Goal: Find specific page/section: Find specific page/section

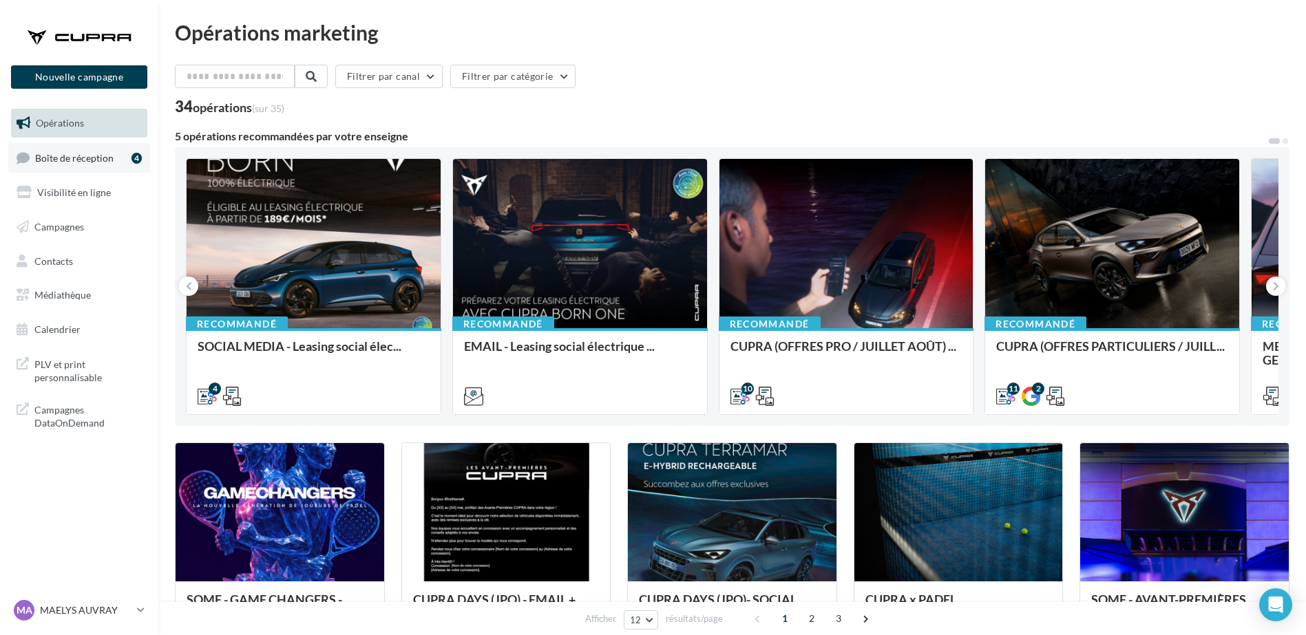
click at [81, 159] on span "Boîte de réception" at bounding box center [74, 157] width 78 height 12
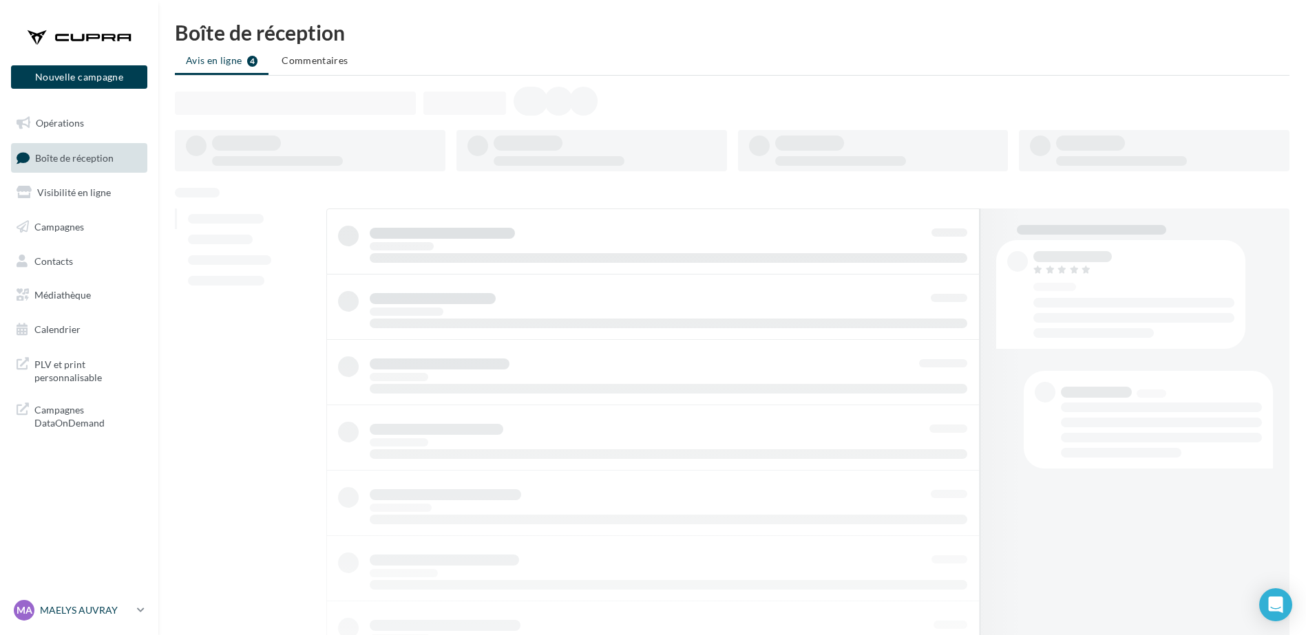
click at [121, 608] on p "MAELYS AUVRAY" at bounding box center [86, 611] width 92 height 14
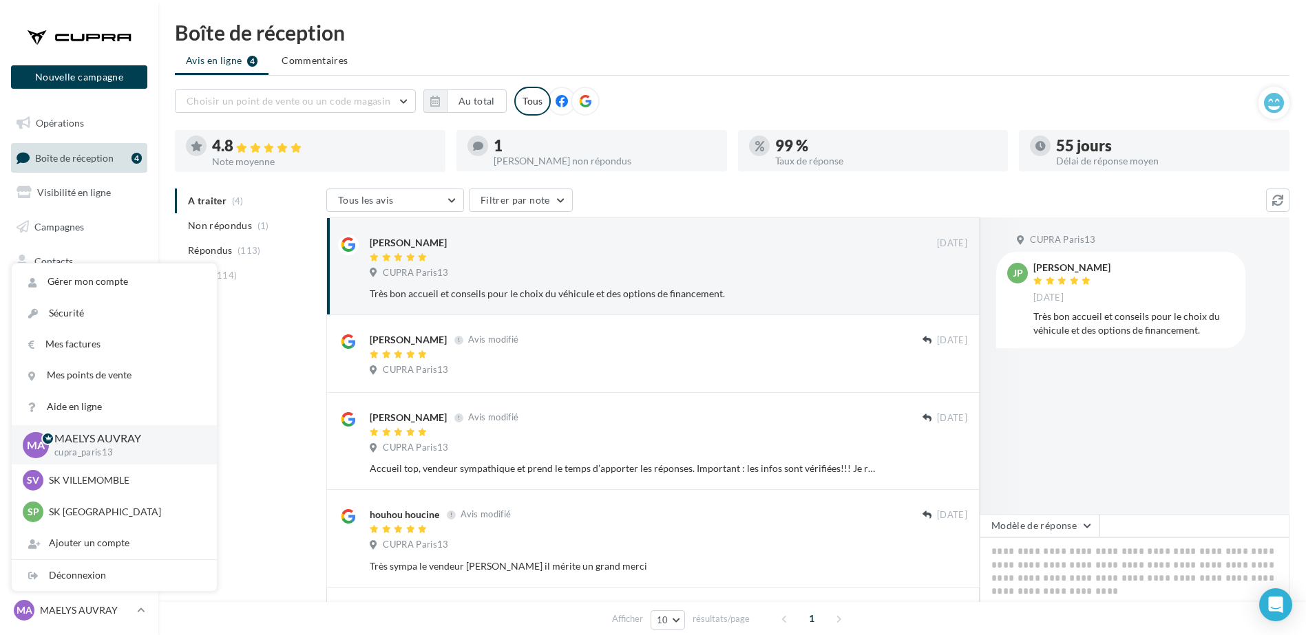
click at [584, 35] on div "Boîte de réception" at bounding box center [732, 32] width 1114 height 21
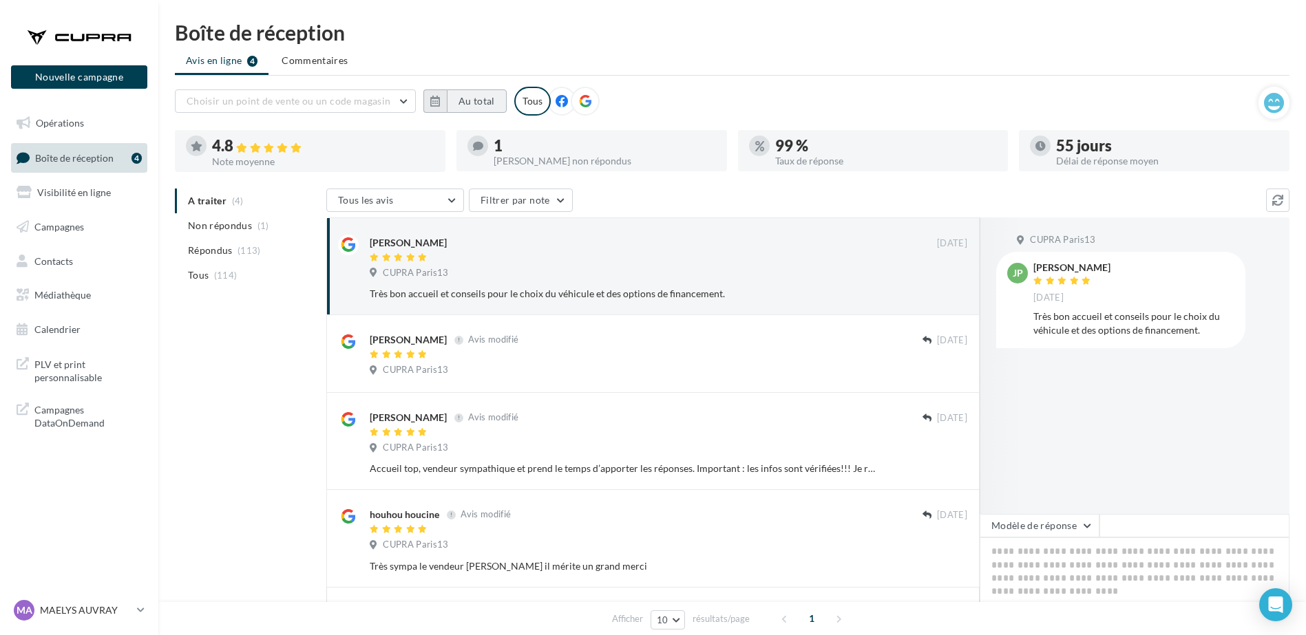
click at [447, 100] on button "Au total" at bounding box center [477, 100] width 60 height 23
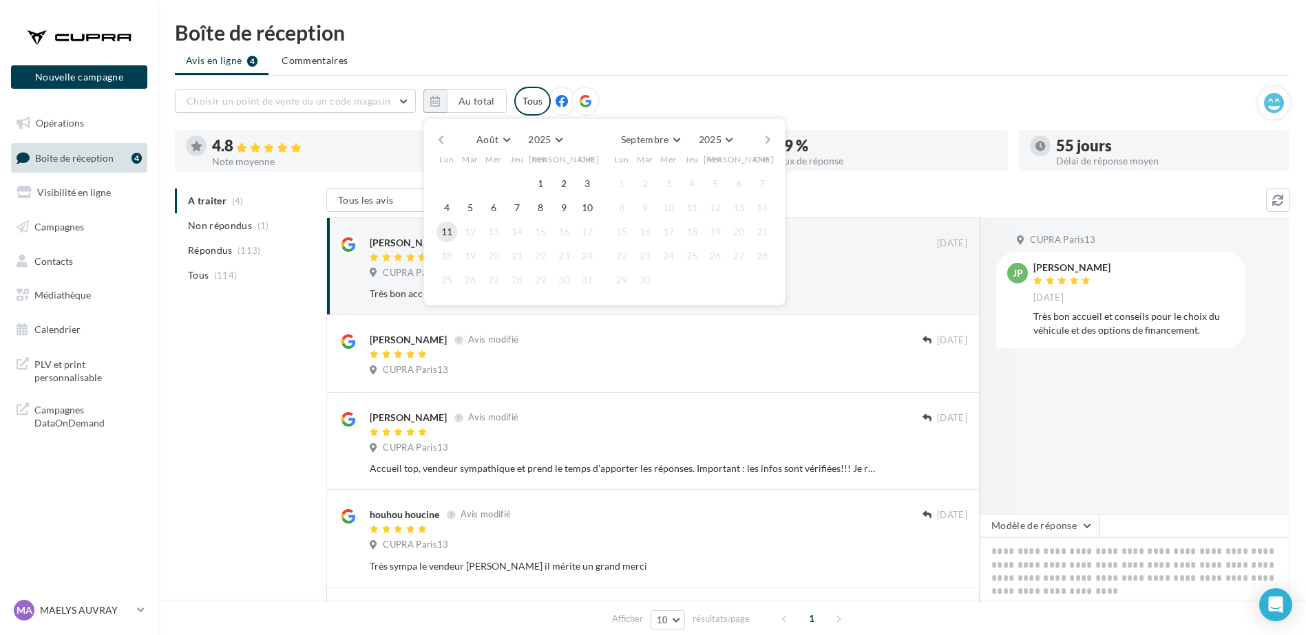
click at [447, 229] on button "11" at bounding box center [446, 232] width 21 height 21
click at [442, 134] on button "button" at bounding box center [441, 139] width 12 height 19
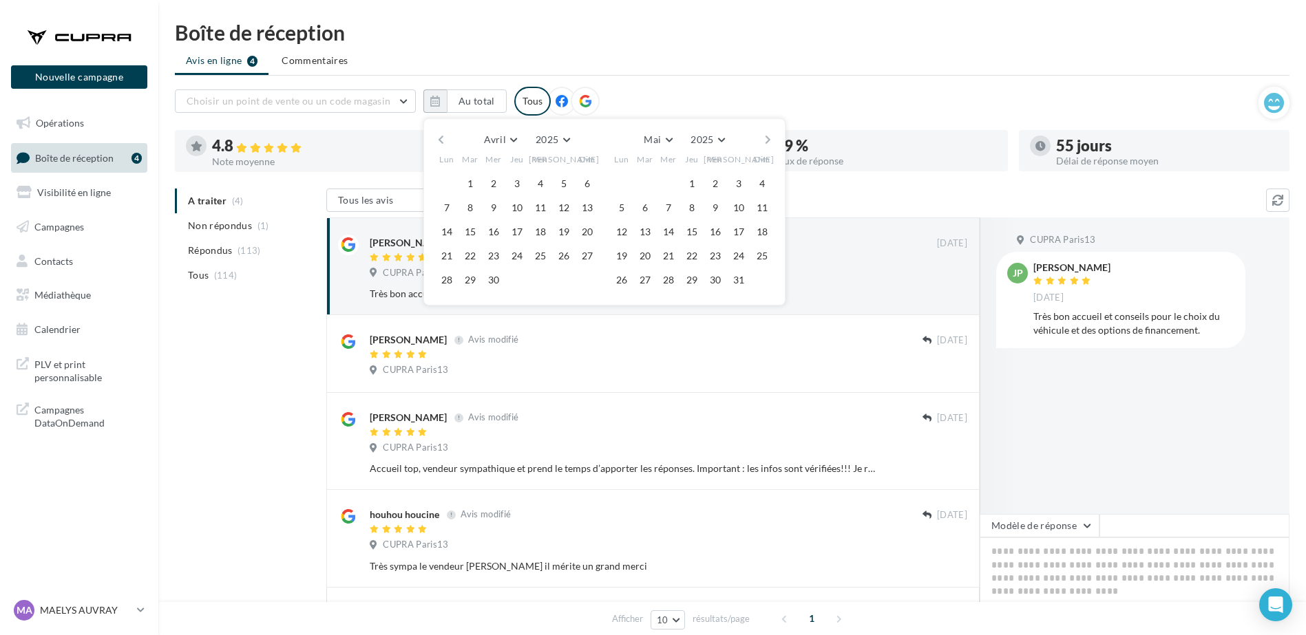
click at [442, 134] on button "button" at bounding box center [441, 139] width 12 height 19
click at [497, 181] on button "1" at bounding box center [493, 183] width 21 height 21
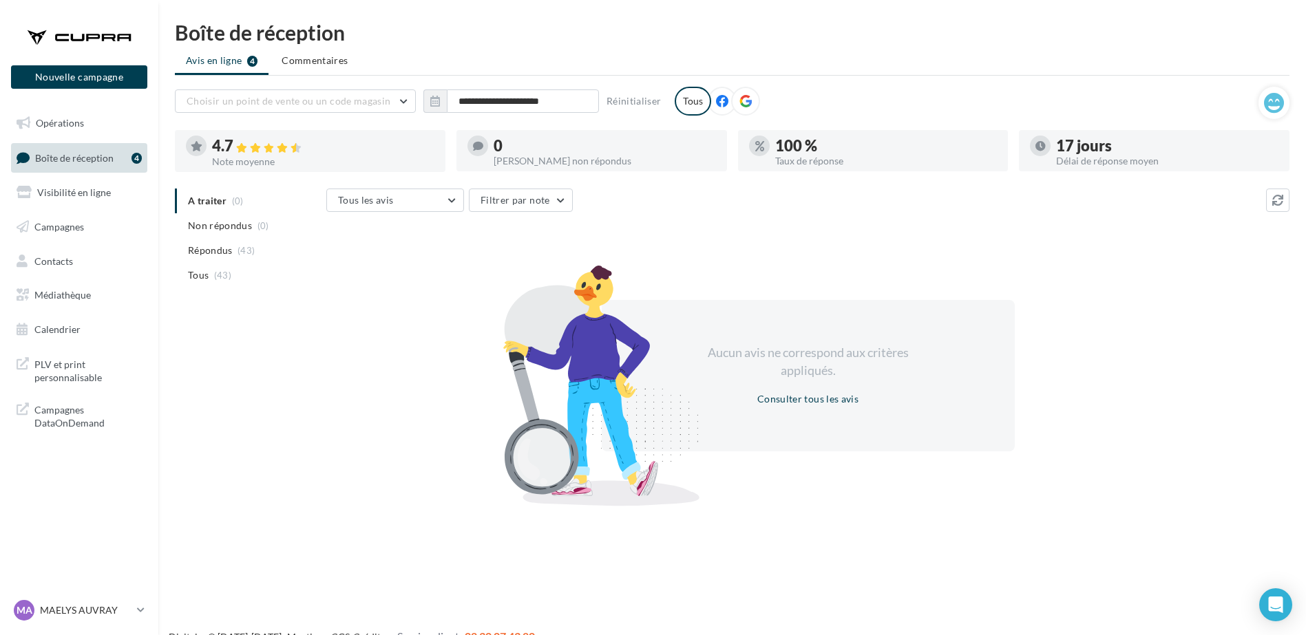
click at [701, 41] on div "Boîte de réception" at bounding box center [732, 32] width 1114 height 21
click at [131, 619] on div "MA MAELYS AUVRAY cupra_paris13" at bounding box center [73, 610] width 118 height 21
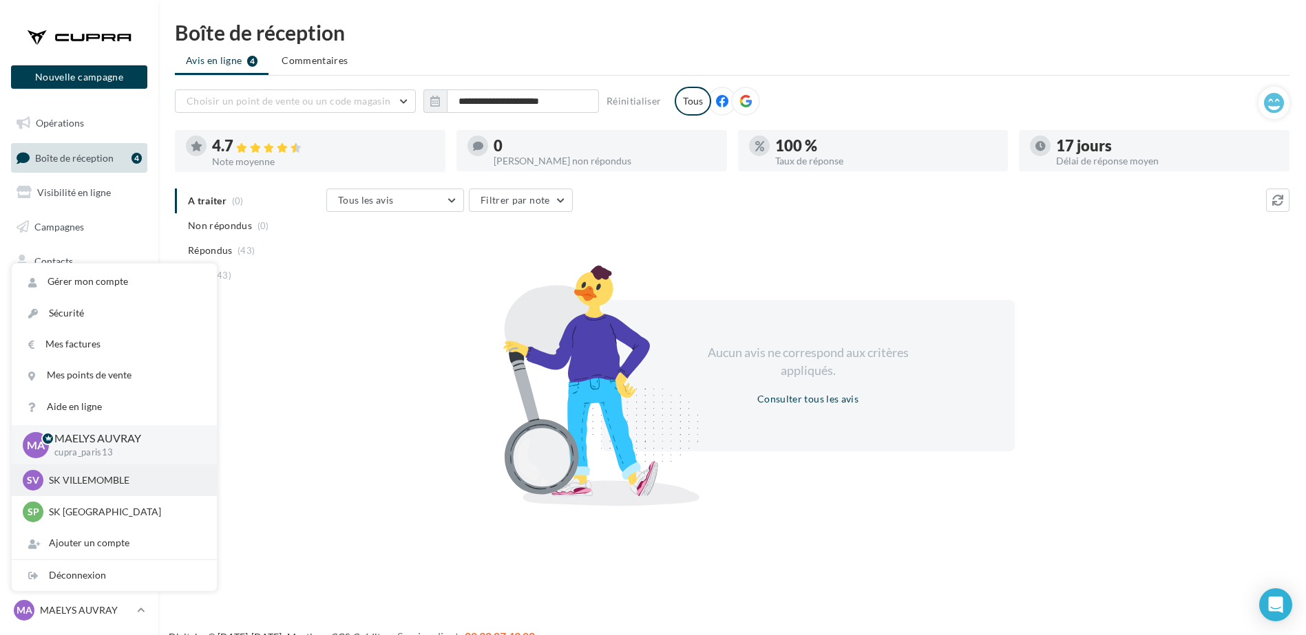
click at [114, 483] on p "SK VILLEMOMBLE" at bounding box center [124, 481] width 151 height 14
